Goal: Transaction & Acquisition: Purchase product/service

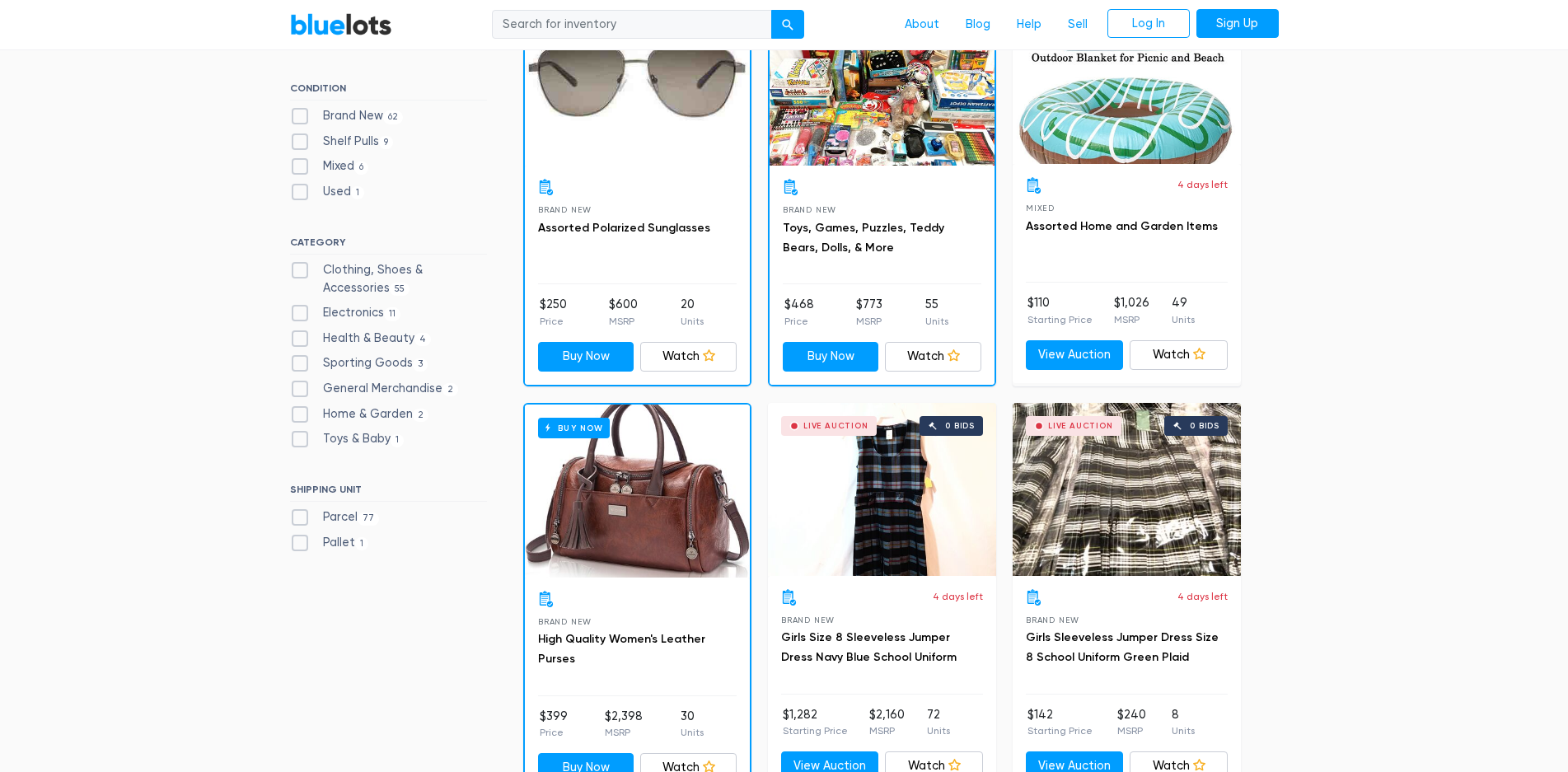
scroll to position [576, 0]
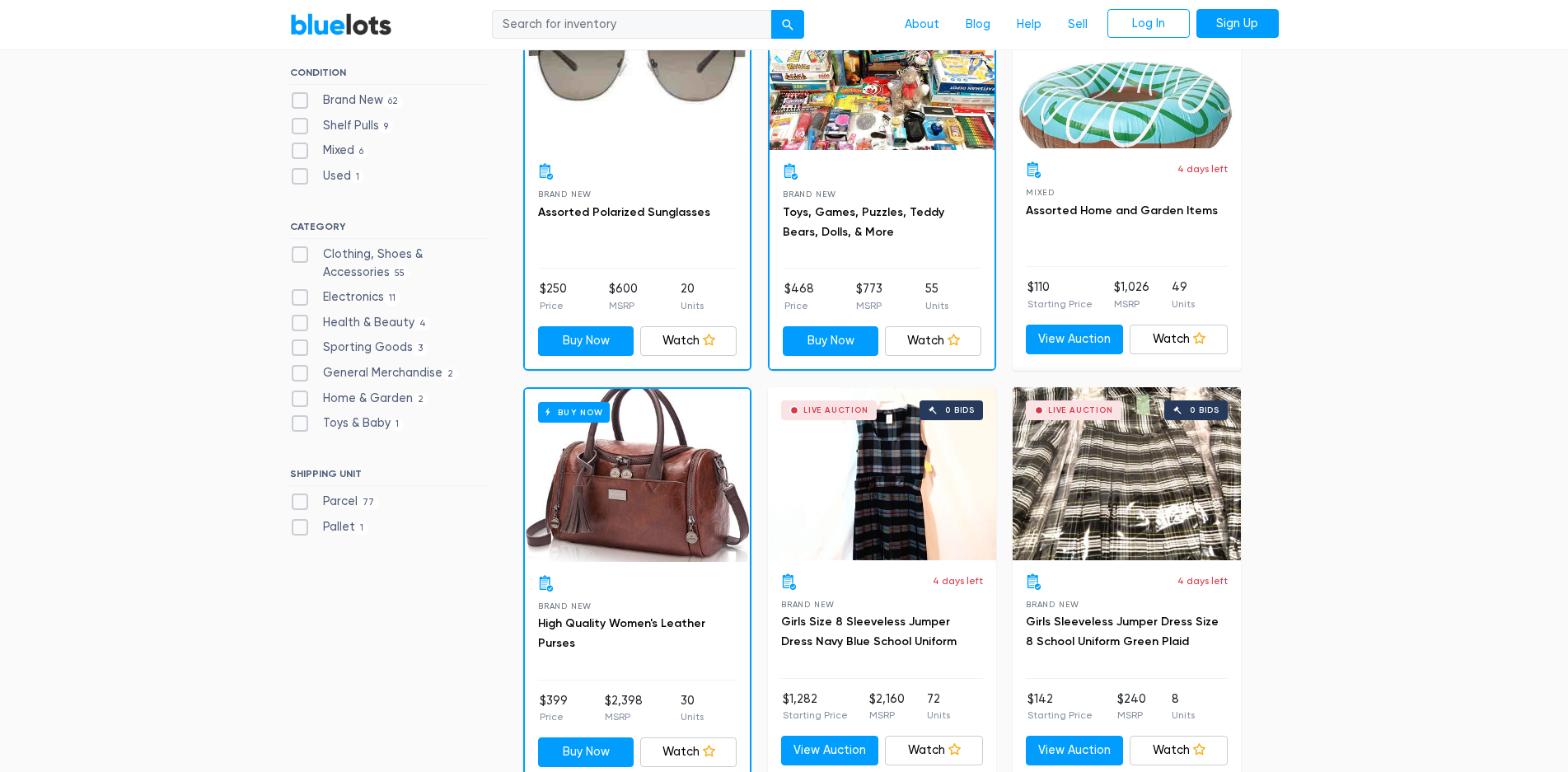
click at [297, 256] on label "Clothing, Shoes & Accessories 55" at bounding box center [387, 263] width 197 height 35
click at [297, 256] on Accessories"] "Clothing, Shoes & Accessories 55" at bounding box center [294, 251] width 10 height 10
checkbox Accessories"] "true"
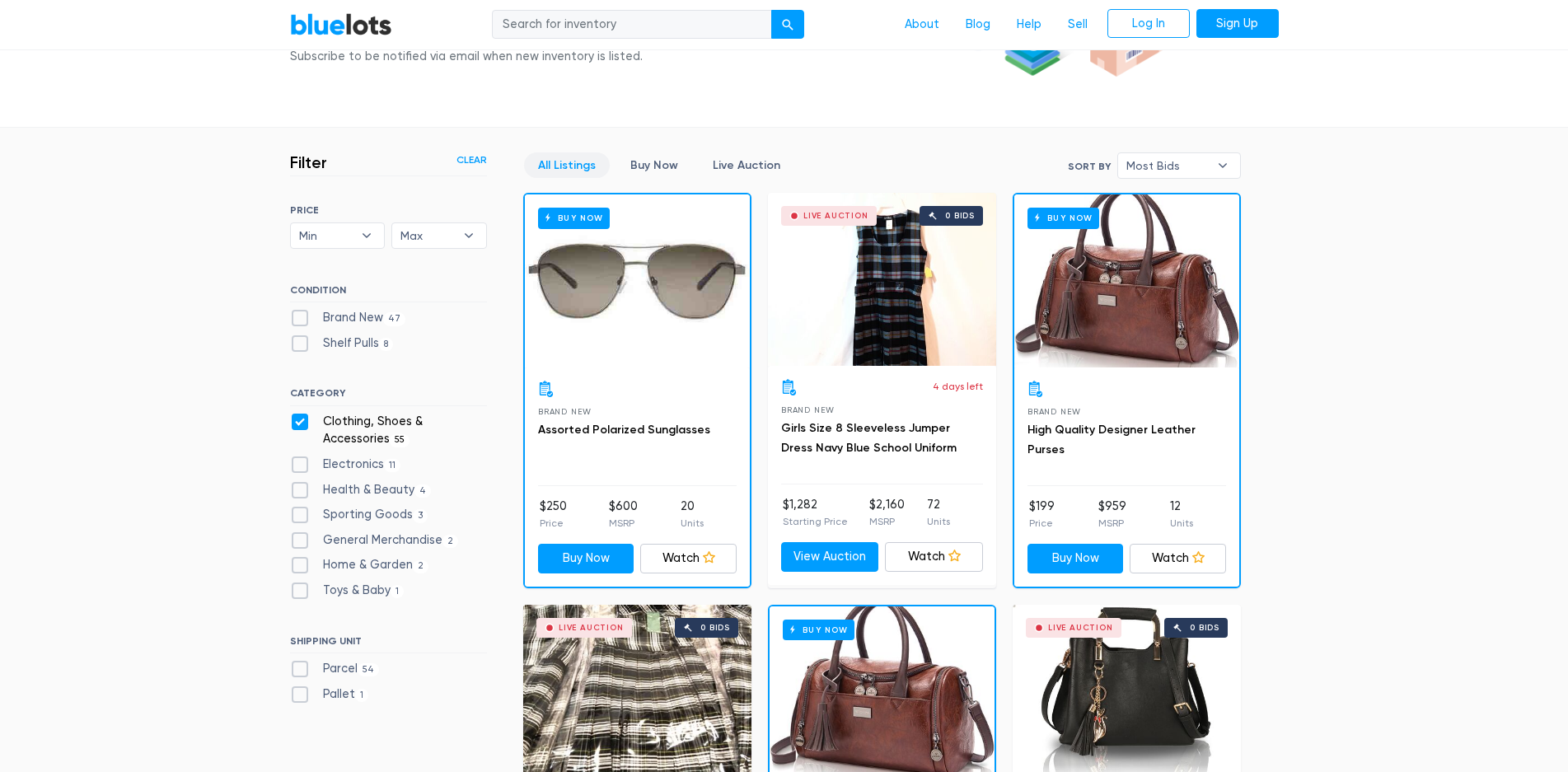
scroll to position [196, 0]
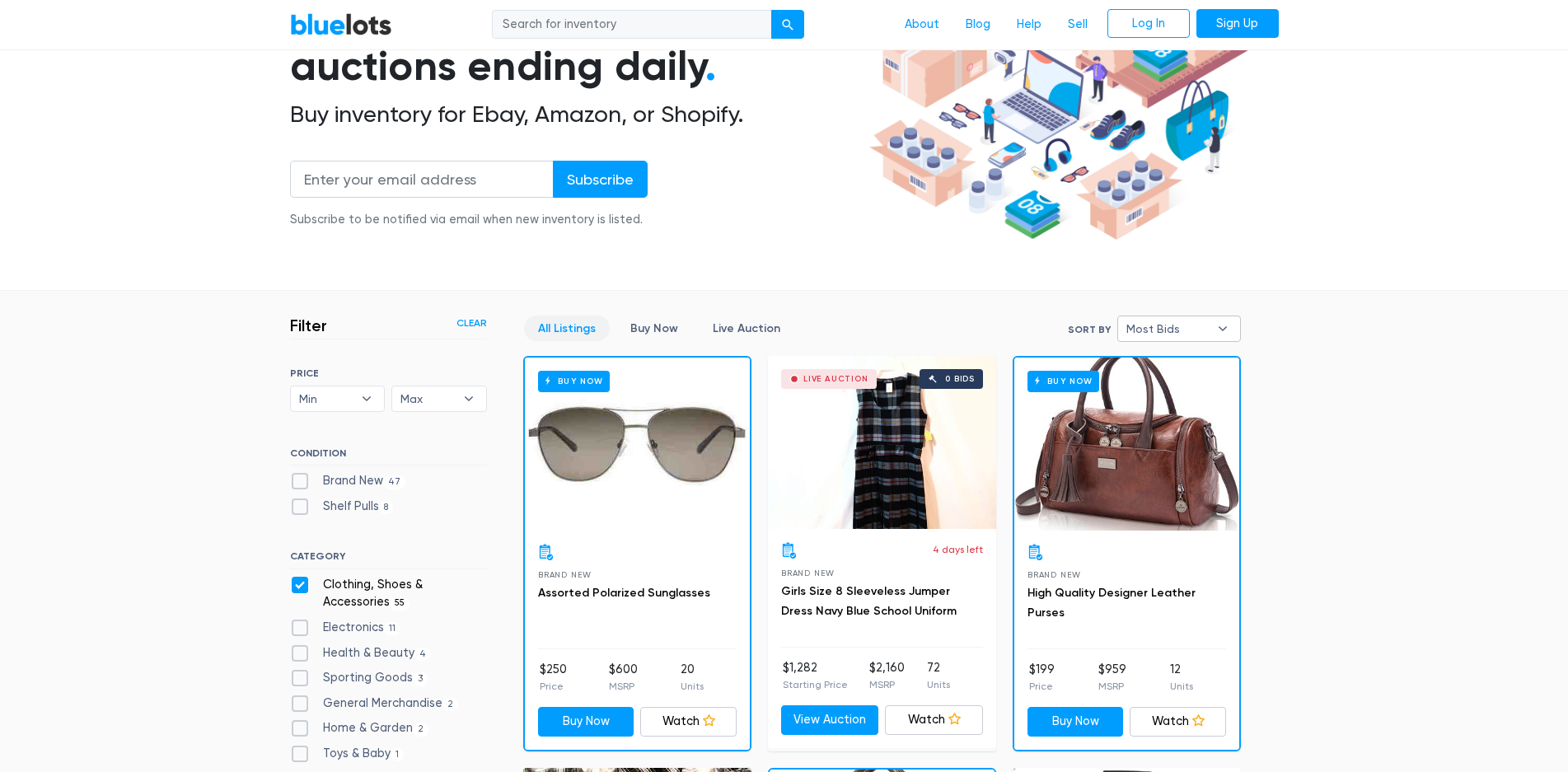
click at [1185, 330] on span "Most Bids" at bounding box center [1167, 329] width 83 height 25
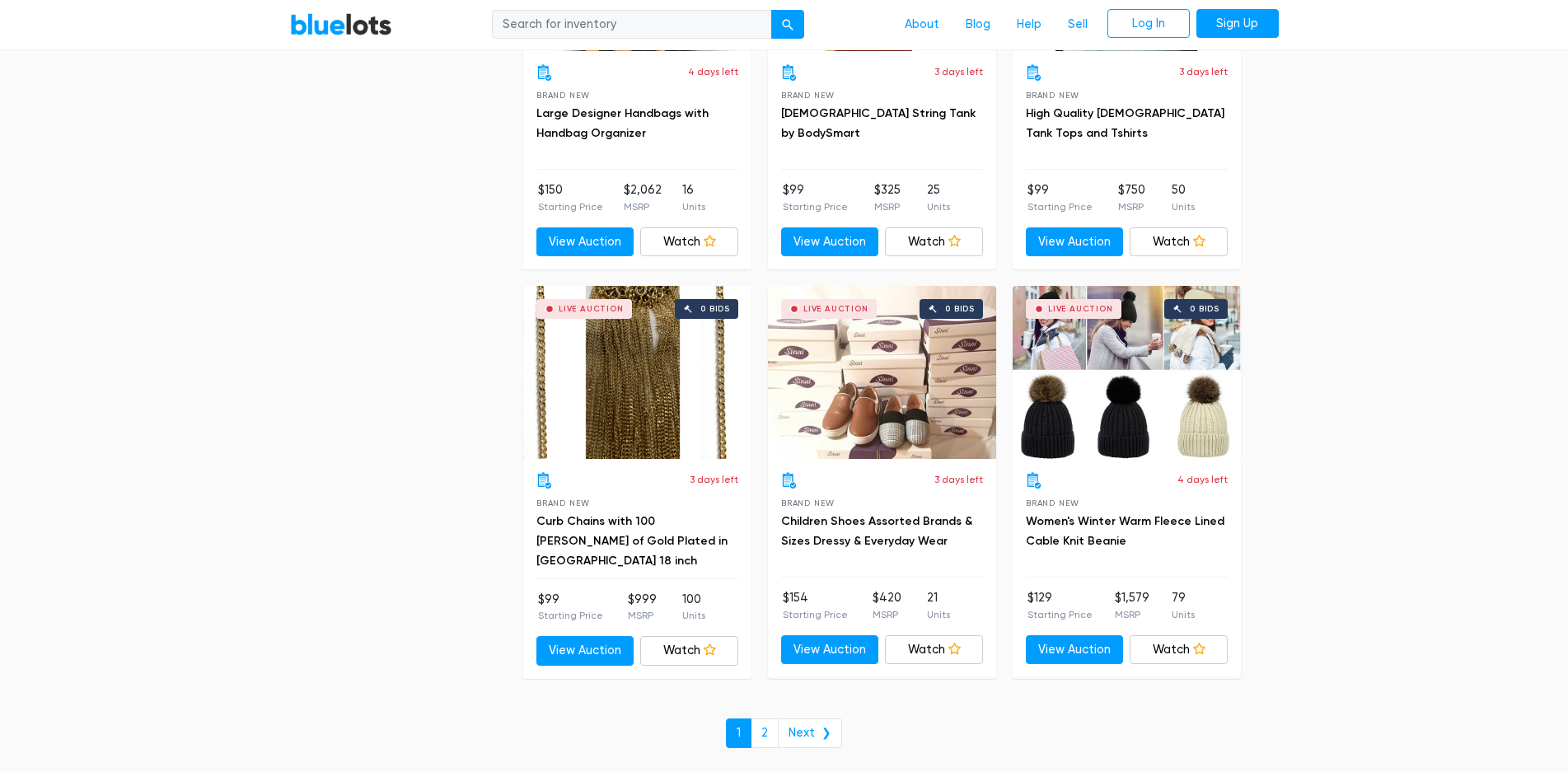
scroll to position [7033, 0]
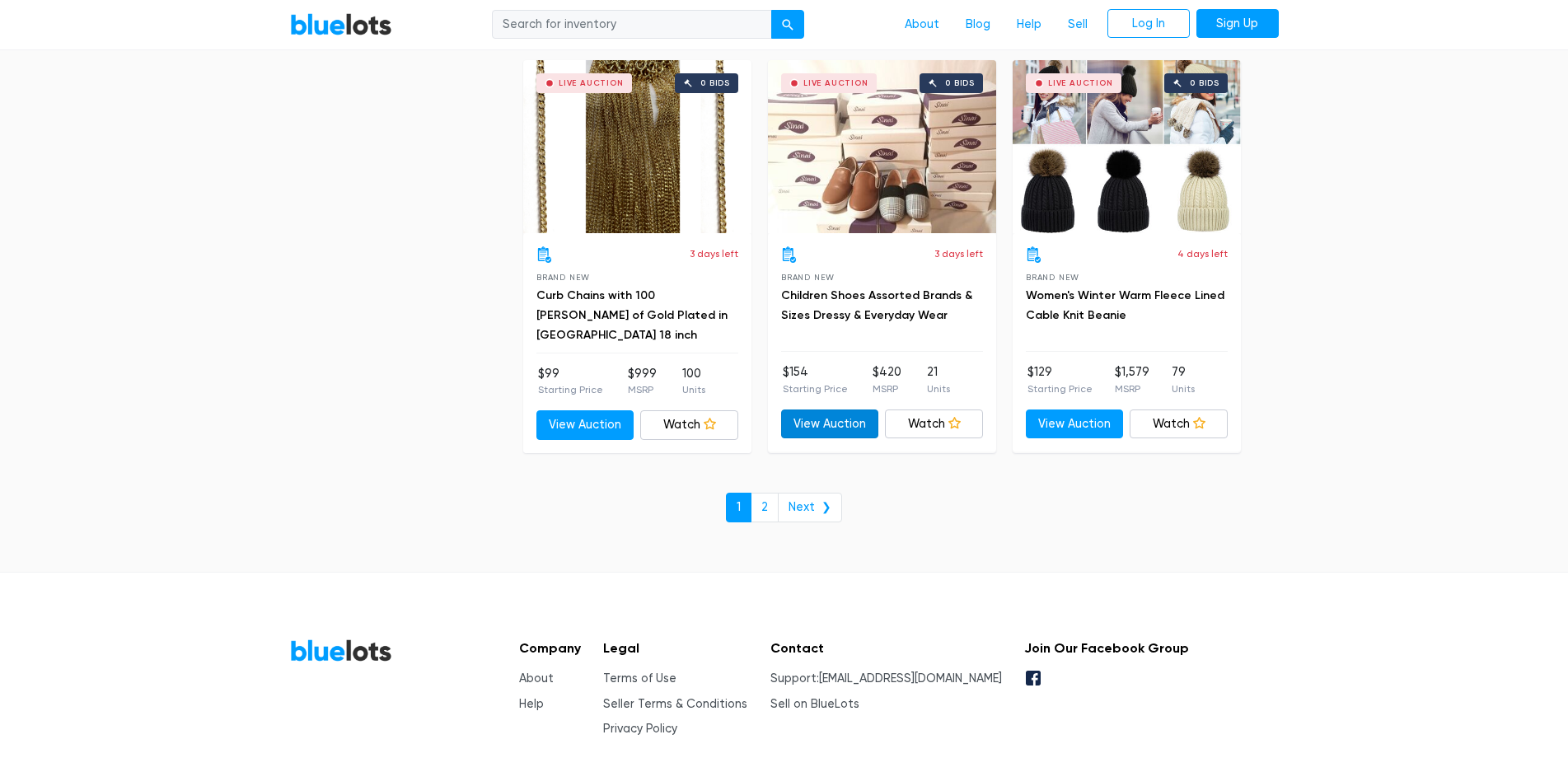
click at [838, 417] on link "View Auction" at bounding box center [829, 424] width 98 height 29
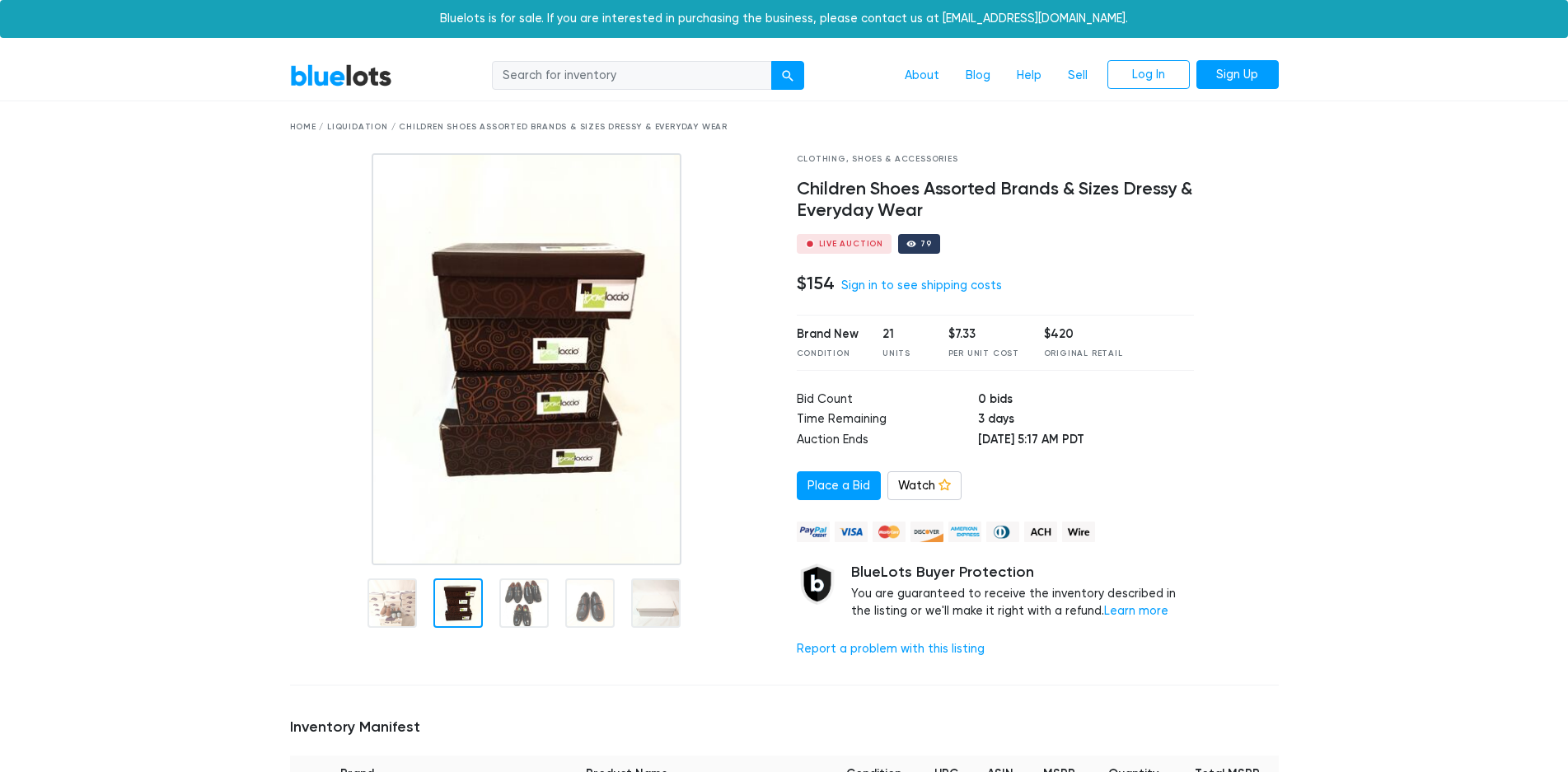
click at [469, 599] on div at bounding box center [458, 603] width 49 height 49
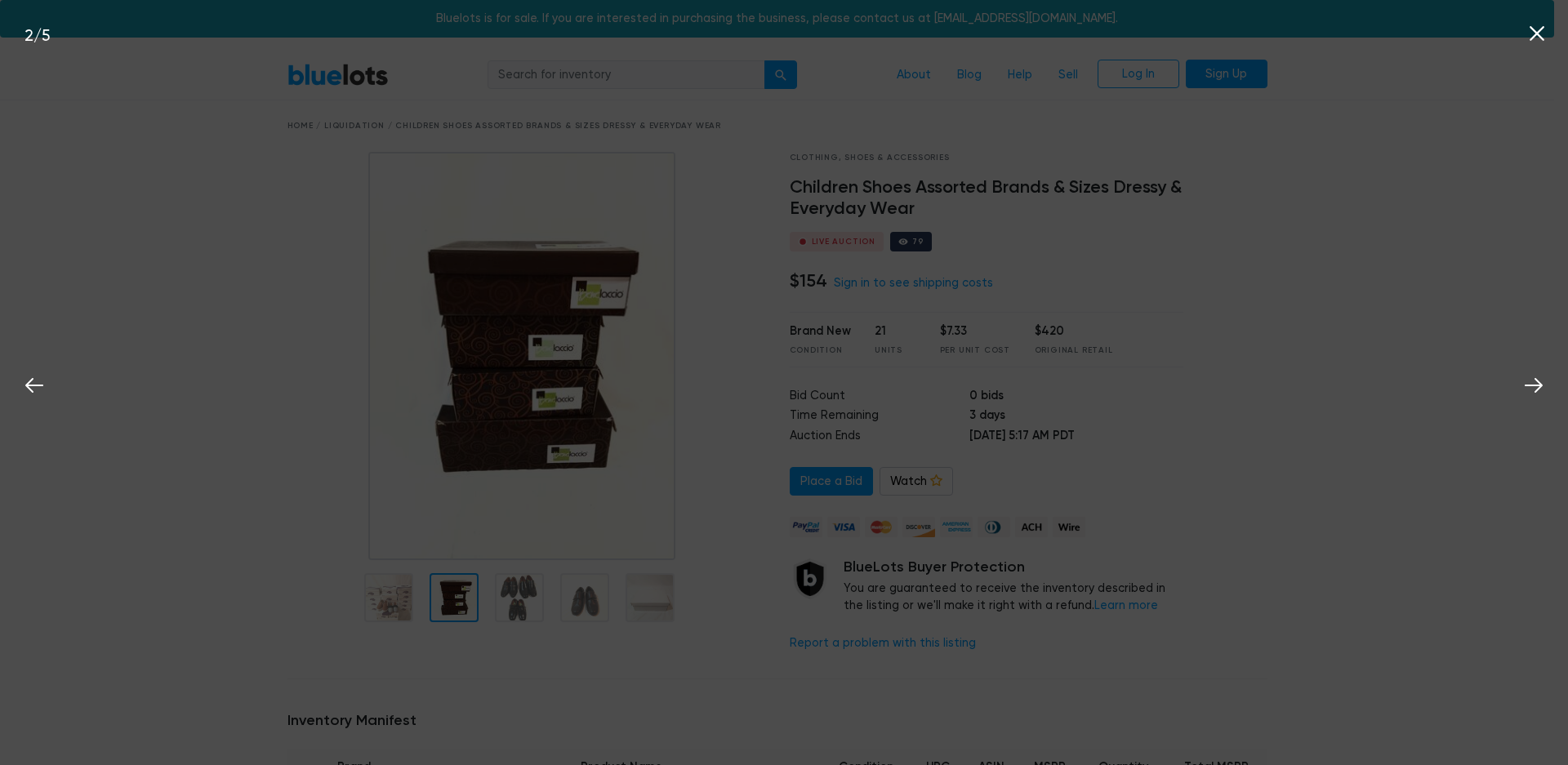
click at [504, 589] on div "2 / 5" at bounding box center [784, 382] width 1568 height 765
click at [1536, 34] on icon at bounding box center [1537, 34] width 15 height 15
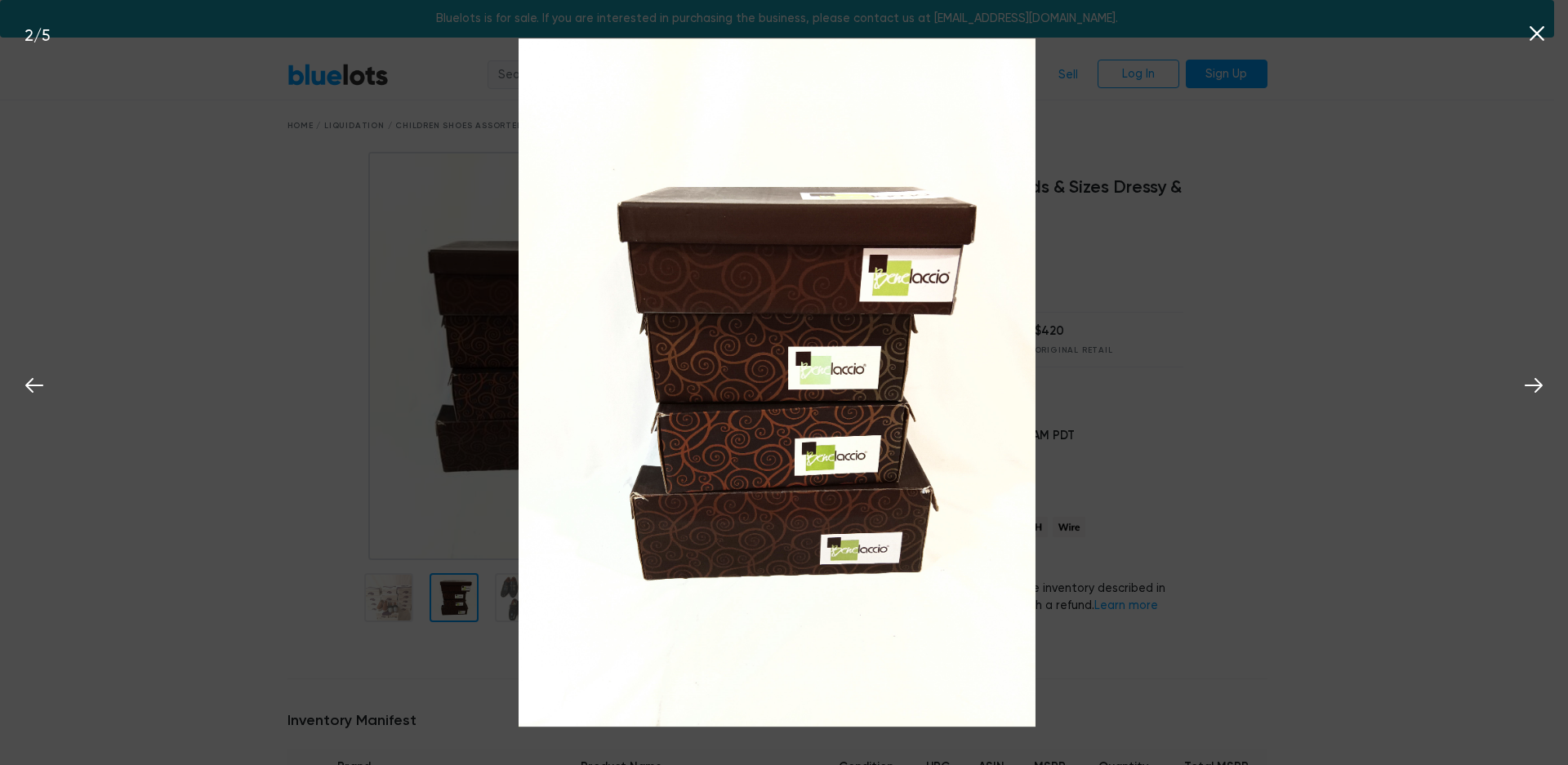
click at [1534, 40] on icon at bounding box center [1537, 34] width 24 height 24
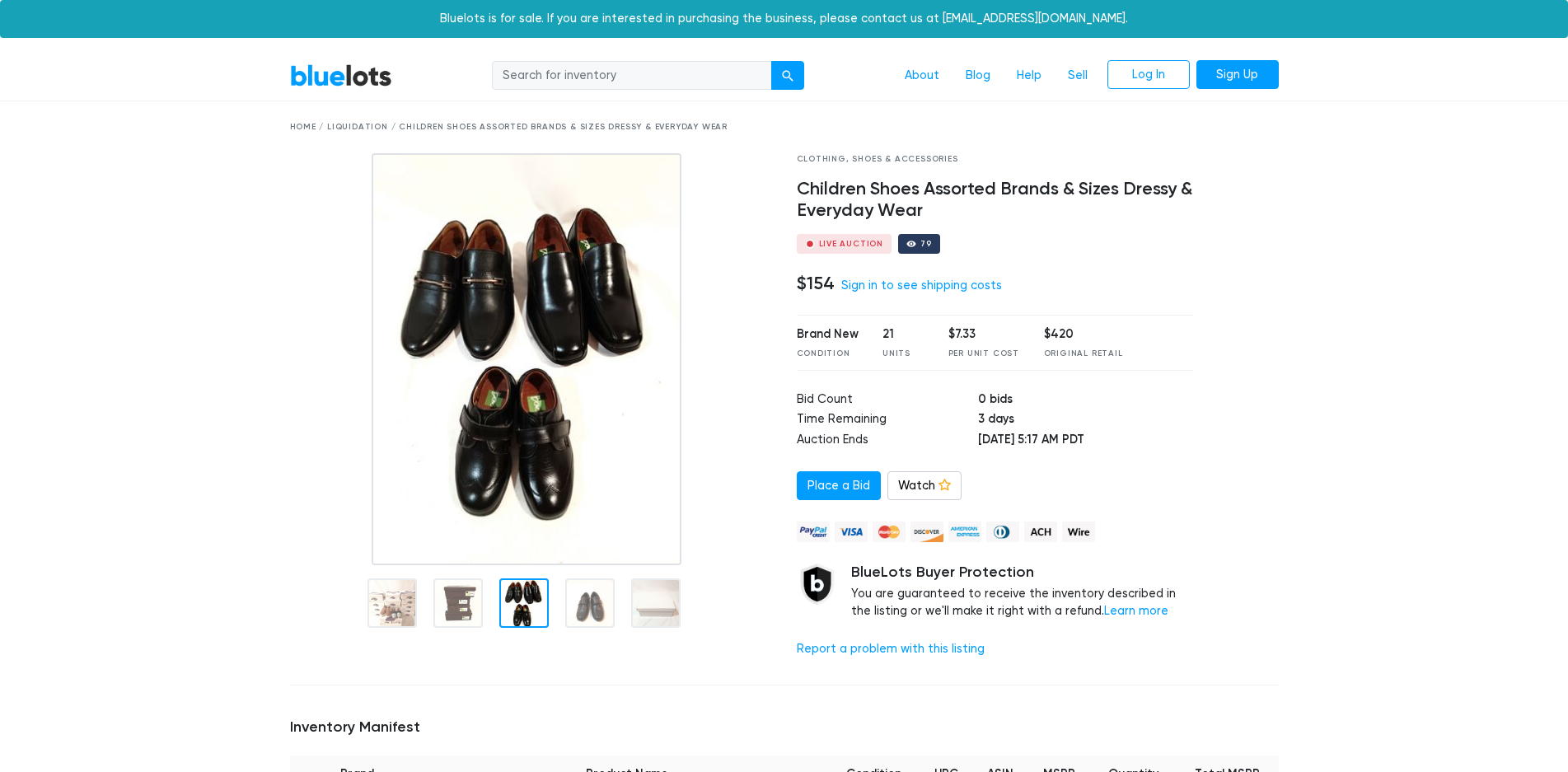
click at [529, 607] on div at bounding box center [524, 603] width 49 height 49
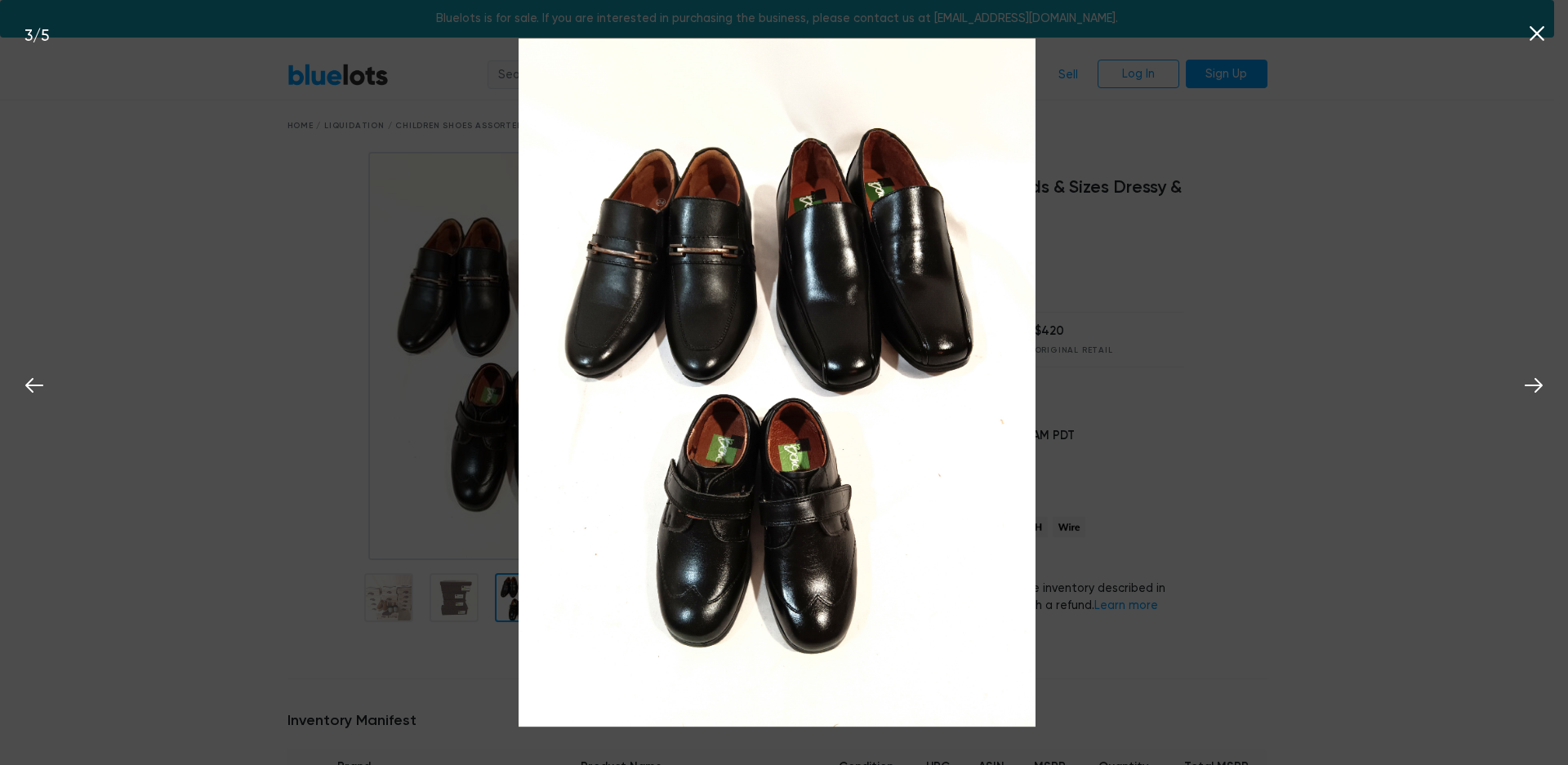
click at [1538, 46] on icon at bounding box center [1537, 34] width 24 height 24
